Goal: Task Accomplishment & Management: Complete application form

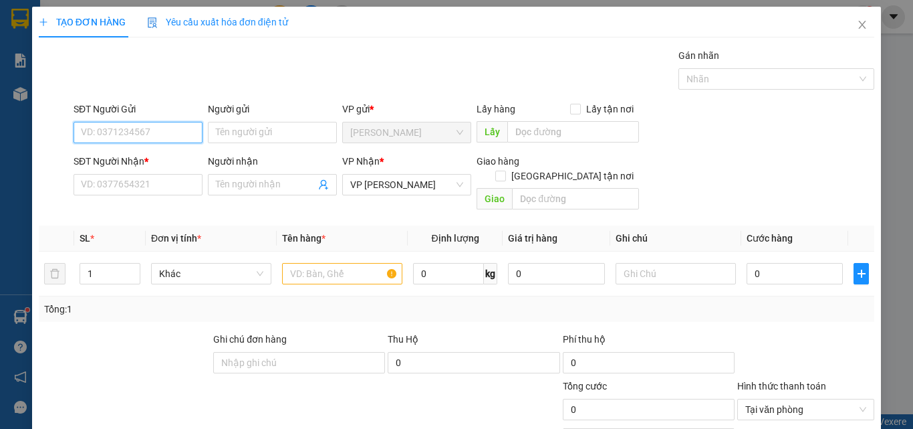
click at [152, 139] on input "SĐT Người Gửi" at bounding box center [138, 132] width 129 height 21
type input "0974498657"
click at [130, 159] on div "0974498657 - CÔNG" at bounding box center [137, 159] width 112 height 15
type input "CÔNG"
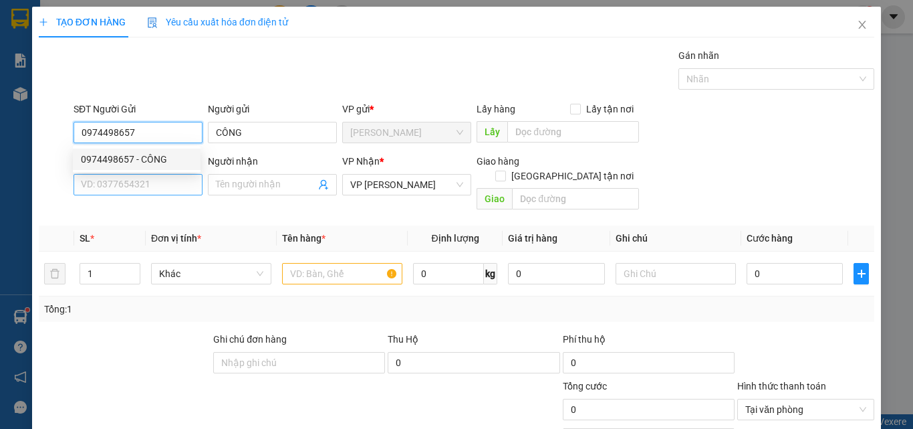
type input "400.000"
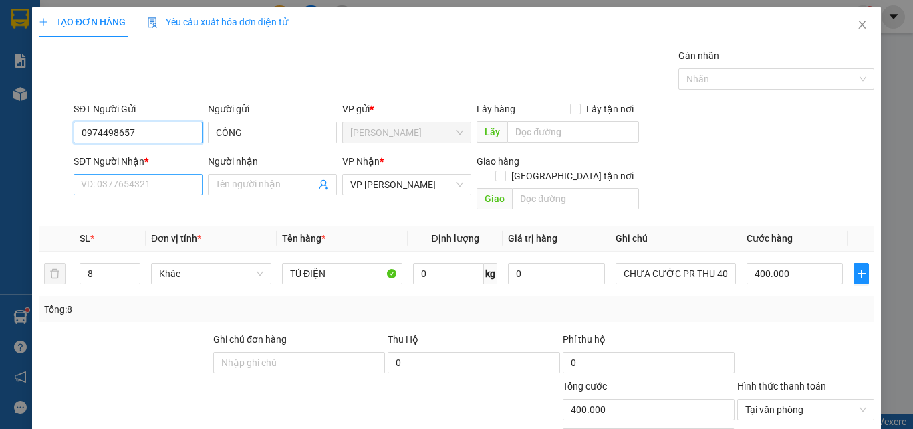
type input "0974498657"
click at [152, 191] on input "SĐT Người Nhận *" at bounding box center [138, 184] width 129 height 21
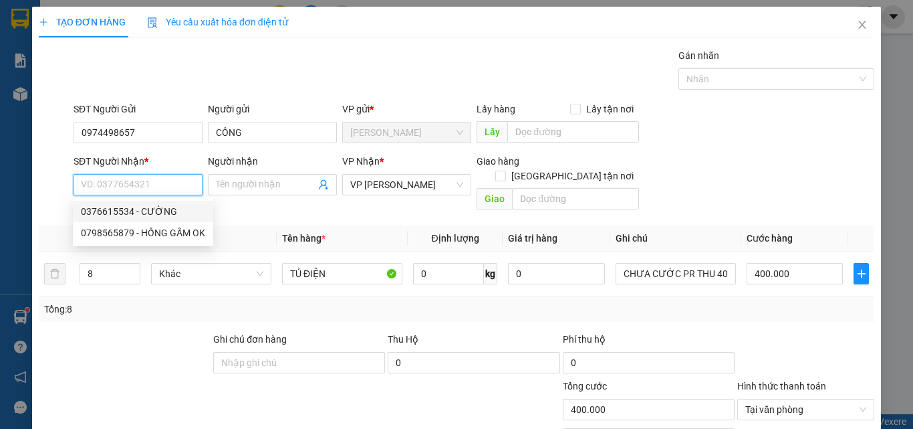
click at [170, 210] on div "0376615534 - CƯỜNG" at bounding box center [143, 211] width 124 height 15
type input "0376615534"
type input "CƯỜNG"
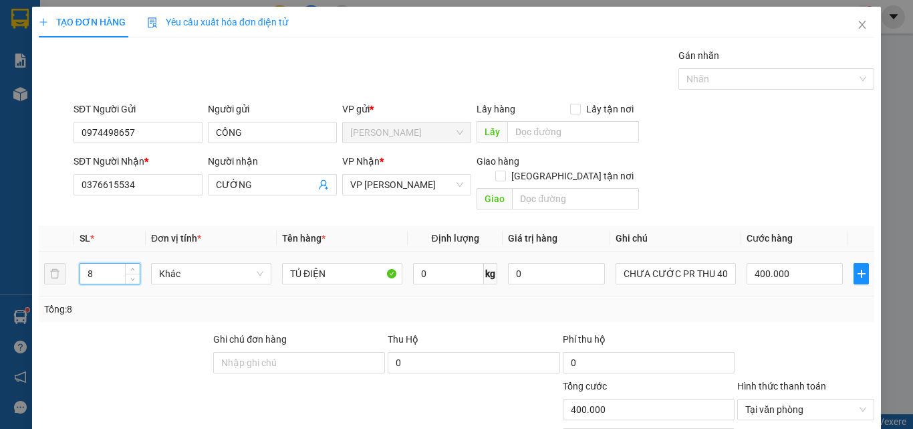
click at [113, 263] on input "8" at bounding box center [110, 273] width 60 height 20
type input "1"
click at [341, 265] on input "TỦ ĐIỆN" at bounding box center [342, 273] width 120 height 21
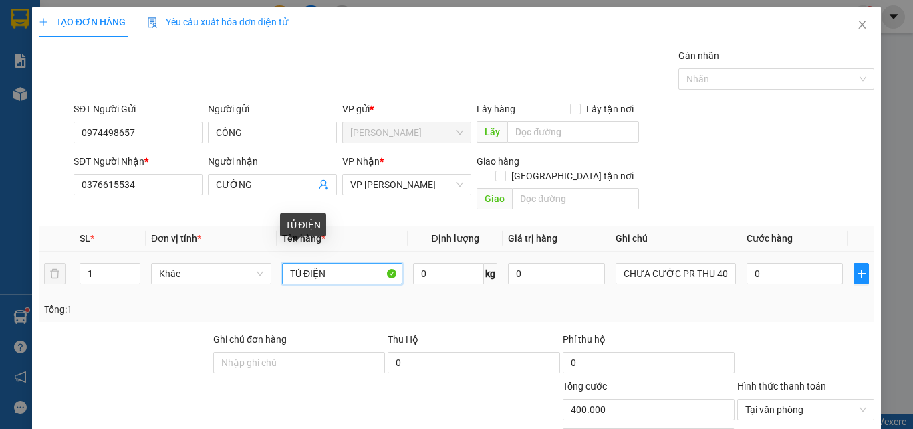
type input "0"
type input "T"
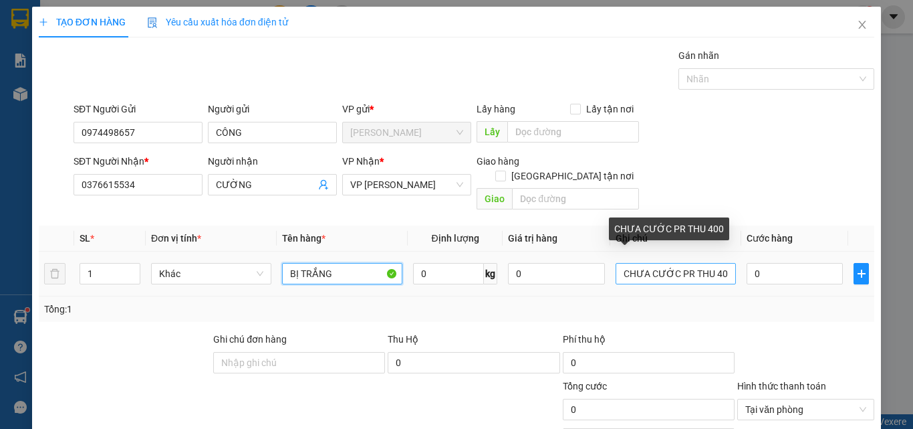
type input "BỊ TRẮNG"
click at [720, 263] on input "CHƯA CƯỚC PR THU 400" at bounding box center [676, 273] width 120 height 21
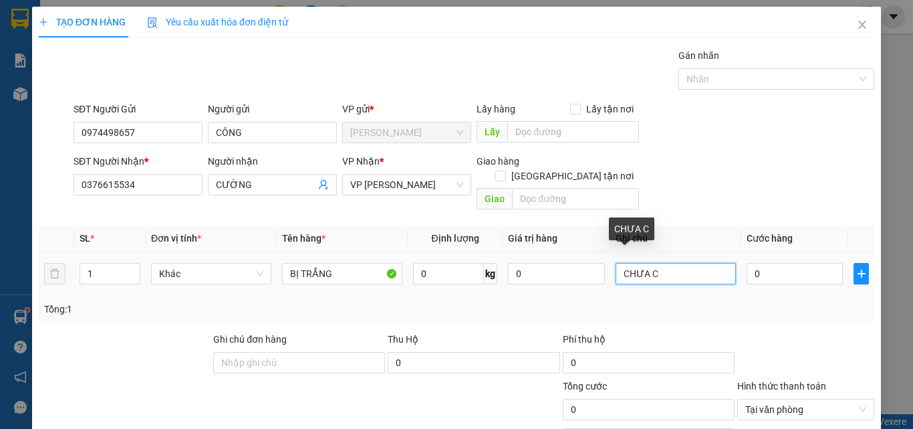
click at [616, 263] on input "CHƯA C" at bounding box center [676, 273] width 120 height 21
click at [653, 268] on input "CHƯA C" at bounding box center [676, 273] width 120 height 21
click at [616, 263] on input "CHƯA CƯỚC PR THU 30" at bounding box center [676, 273] width 120 height 21
type input "GỬI 155..CHƯA CƯỚC PR THU 30"
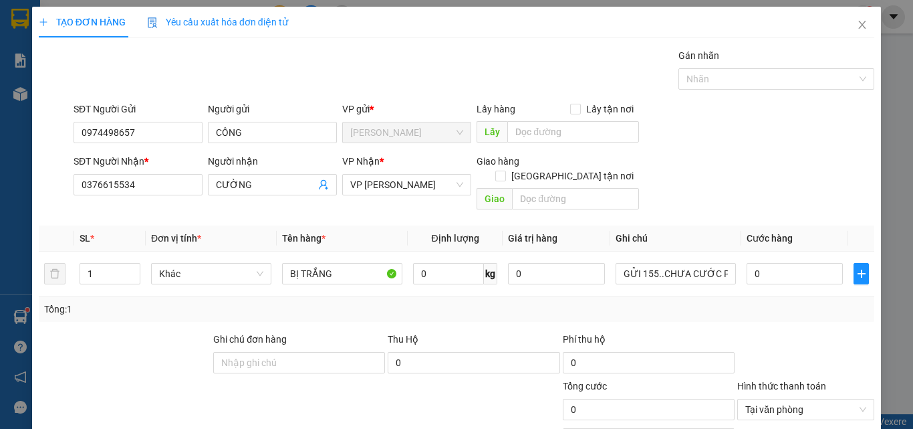
scroll to position [108, 0]
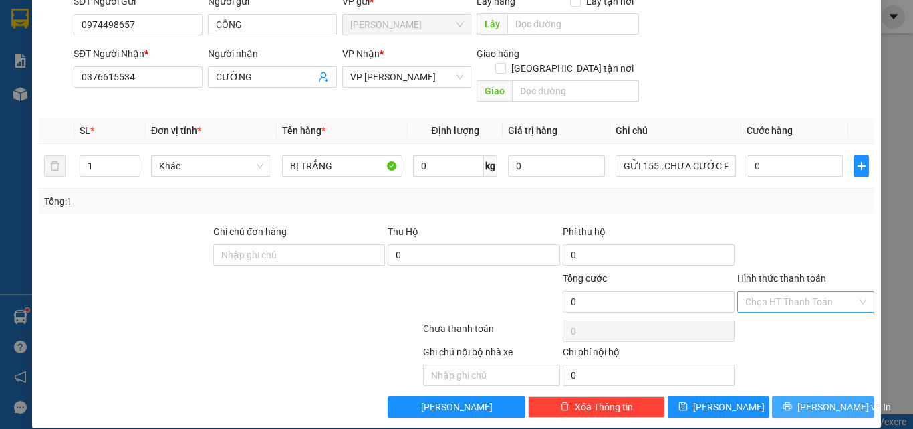
click at [834, 399] on span "[PERSON_NAME] và In" at bounding box center [845, 406] width 94 height 15
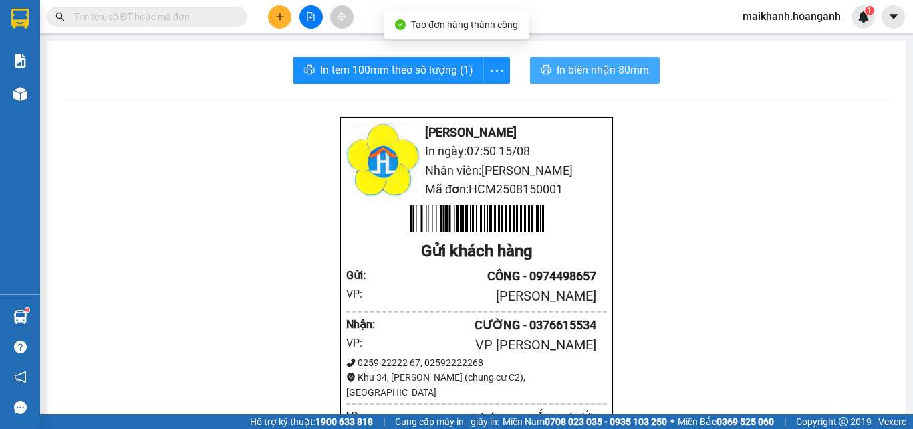
click at [590, 70] on span "In biên nhận 80mm" at bounding box center [603, 70] width 92 height 17
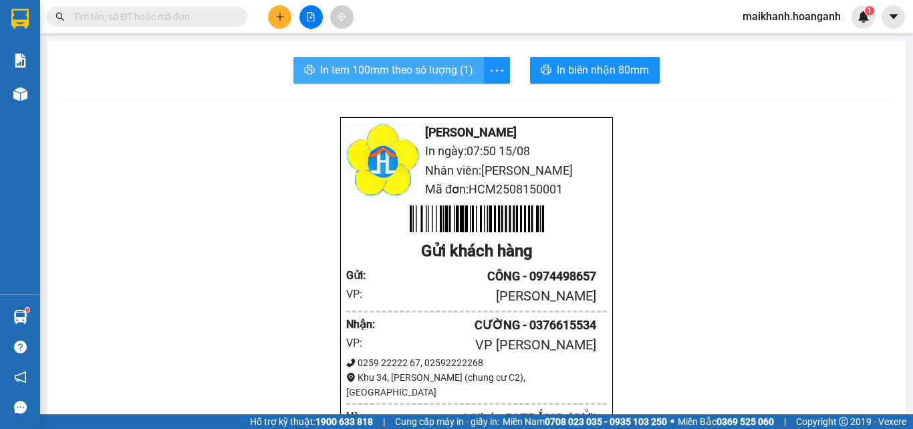
click at [405, 67] on span "In tem 100mm theo số lượng (1)" at bounding box center [396, 70] width 153 height 17
